Goal: Check status: Check status

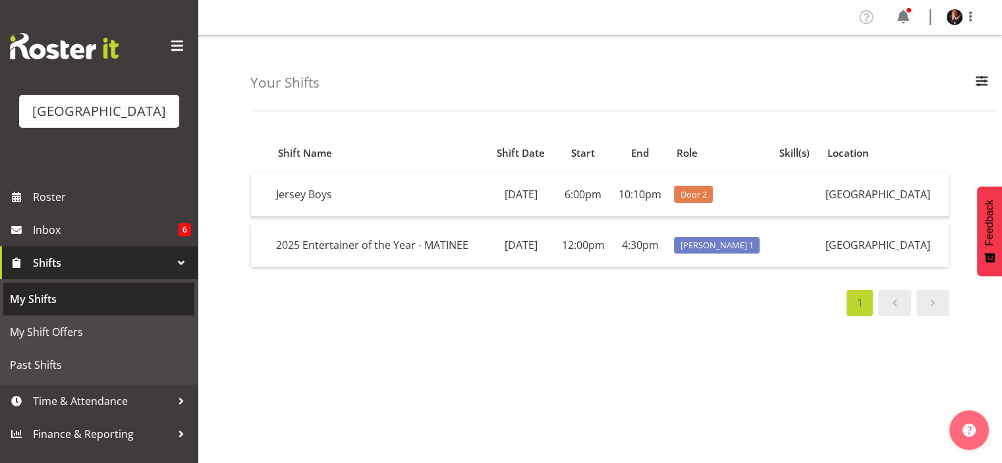
click at [30, 308] on span "My Shifts" at bounding box center [99, 299] width 178 height 20
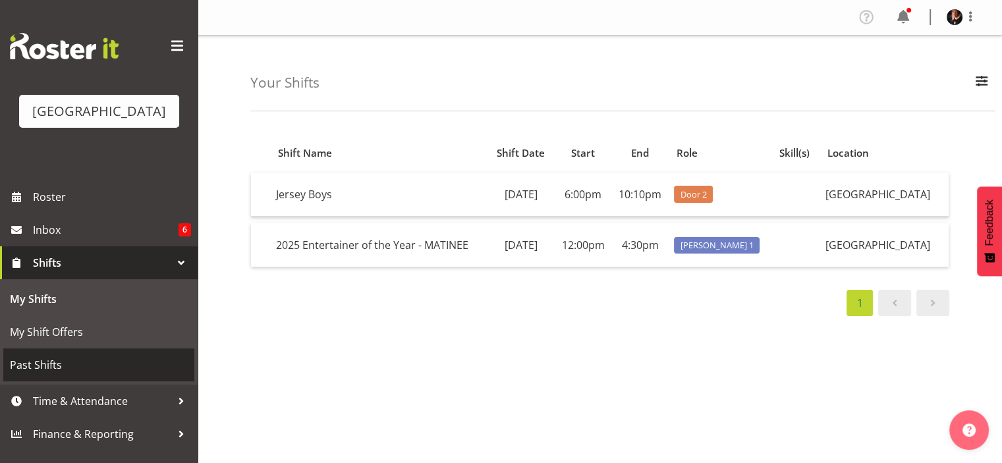
click at [58, 375] on span "Past Shifts" at bounding box center [99, 365] width 178 height 20
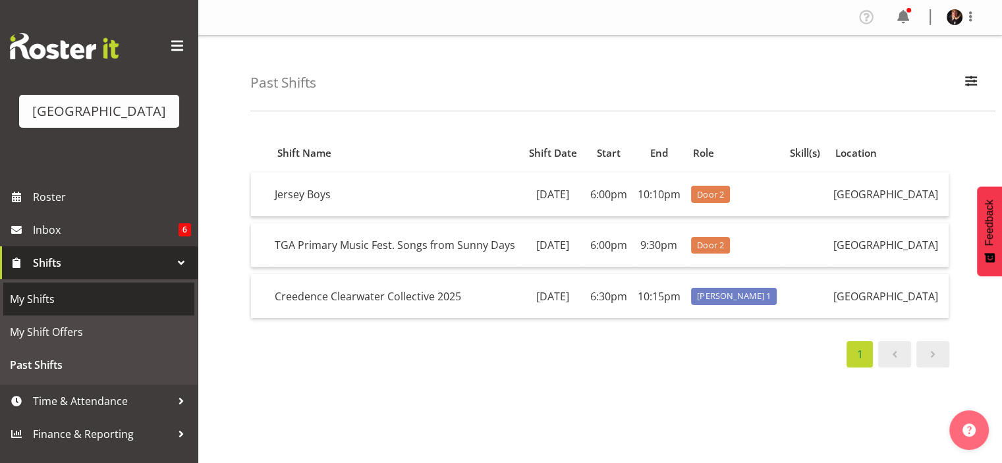
click at [36, 309] on span "My Shifts" at bounding box center [99, 299] width 178 height 20
